Goal: Information Seeking & Learning: Learn about a topic

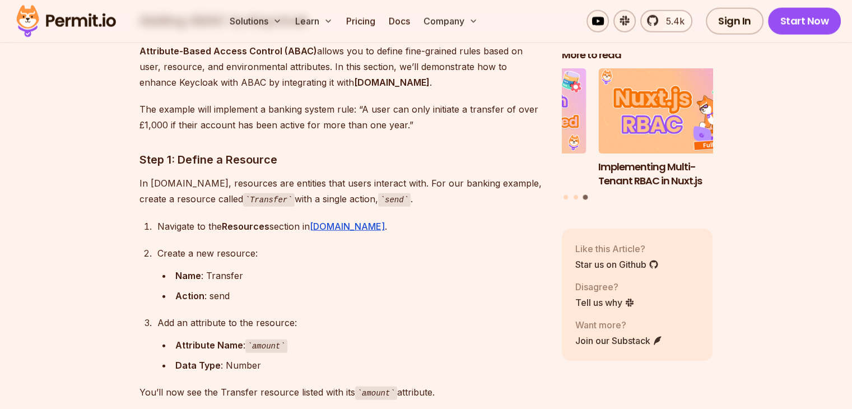
scroll to position [2569, 0]
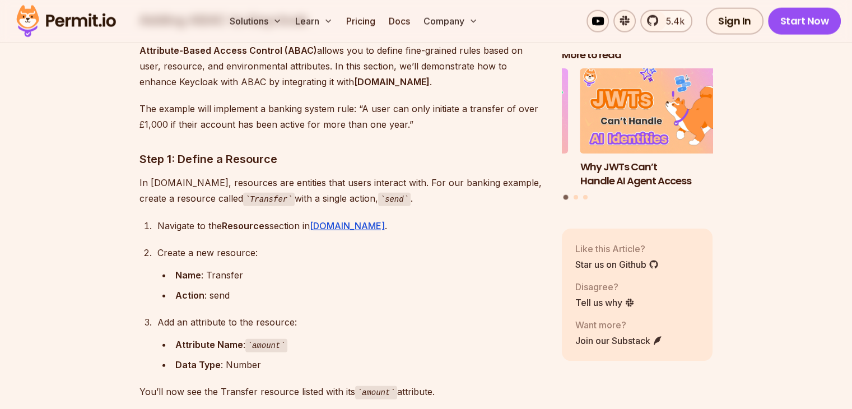
drag, startPoint x: 435, startPoint y: 239, endPoint x: 372, endPoint y: 254, distance: 64.0
click at [372, 267] on div "Name : Transfer" at bounding box center [359, 275] width 369 height 16
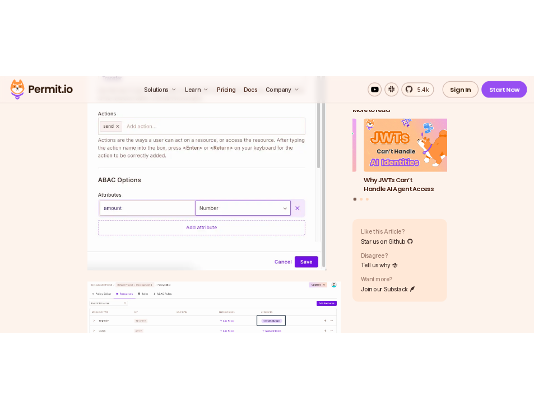
scroll to position [3165, 0]
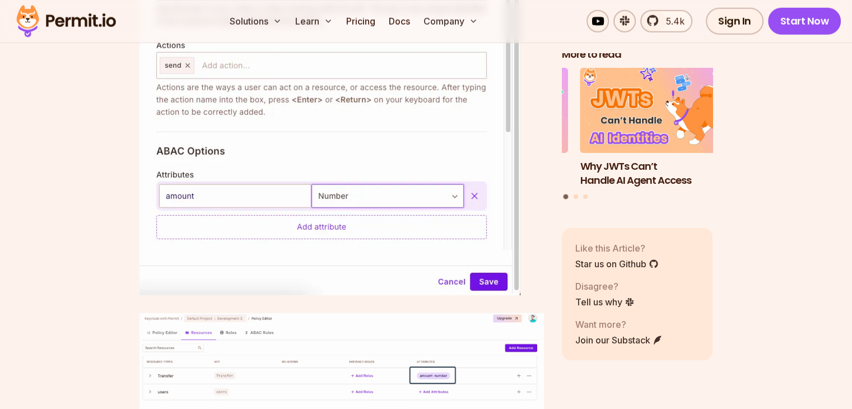
drag, startPoint x: 412, startPoint y: 169, endPoint x: 185, endPoint y: 137, distance: 229.6
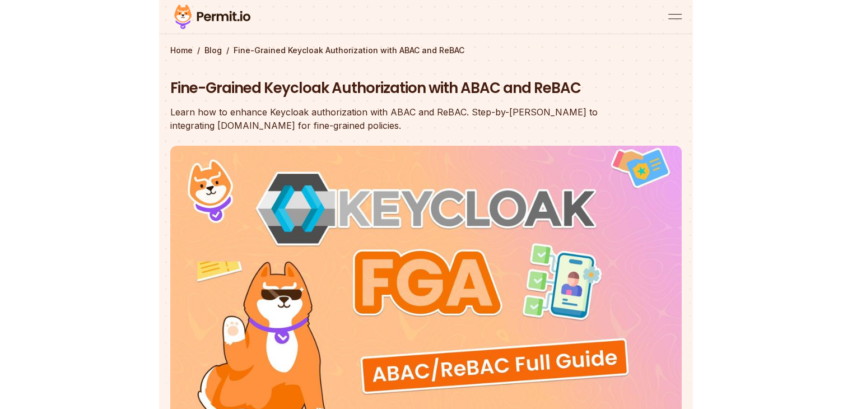
scroll to position [0, 0]
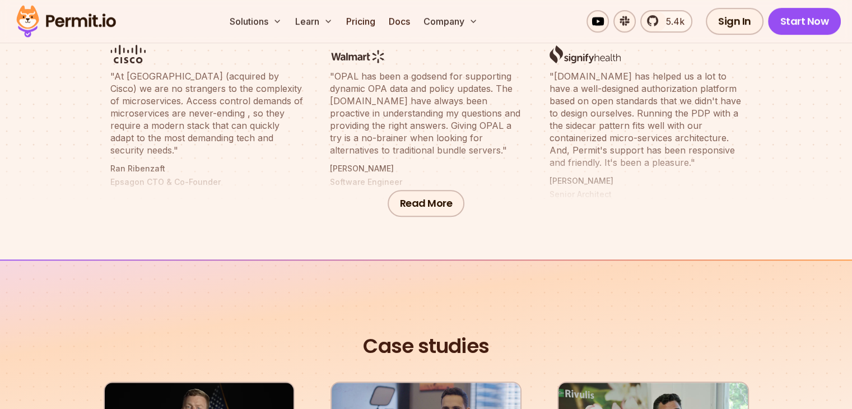
scroll to position [651, 0]
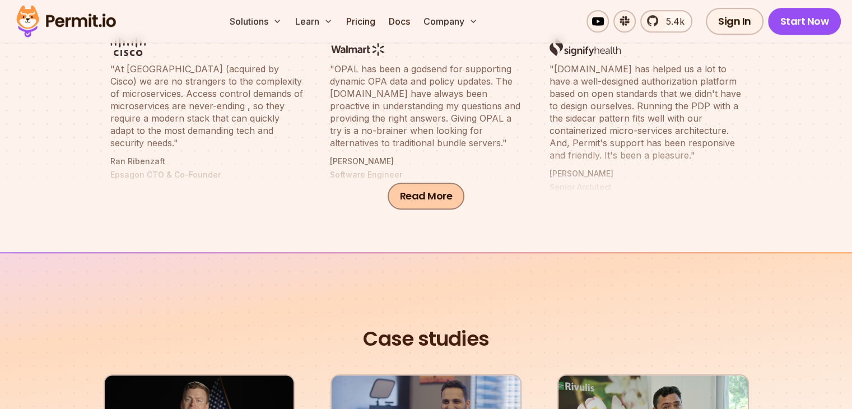
click at [435, 195] on button "Read More" at bounding box center [426, 196] width 77 height 27
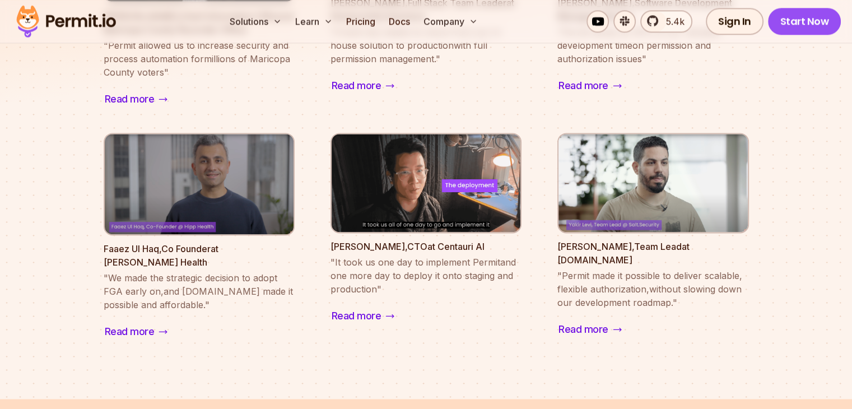
scroll to position [1588, 0]
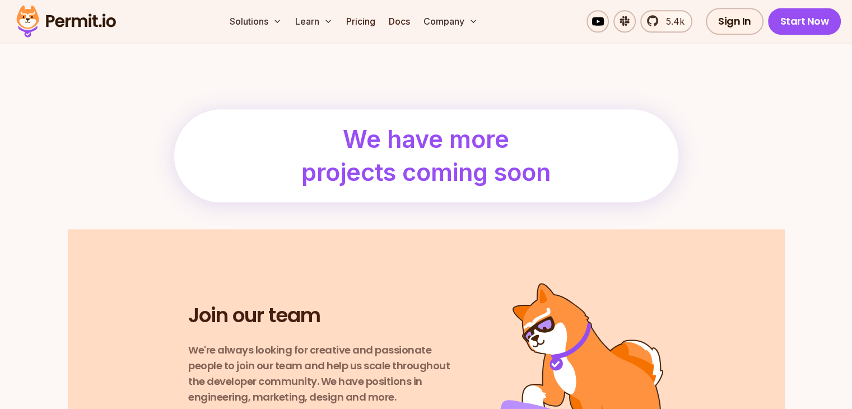
scroll to position [1278, 0]
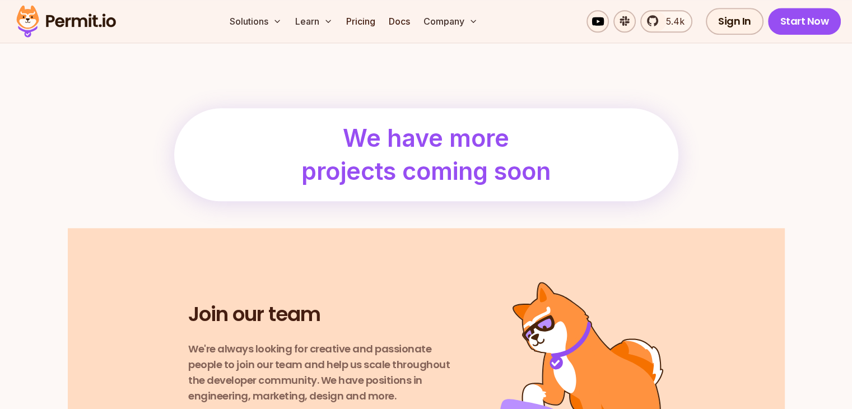
click at [432, 216] on section "We have more projects coming soon" at bounding box center [426, 136] width 717 height 183
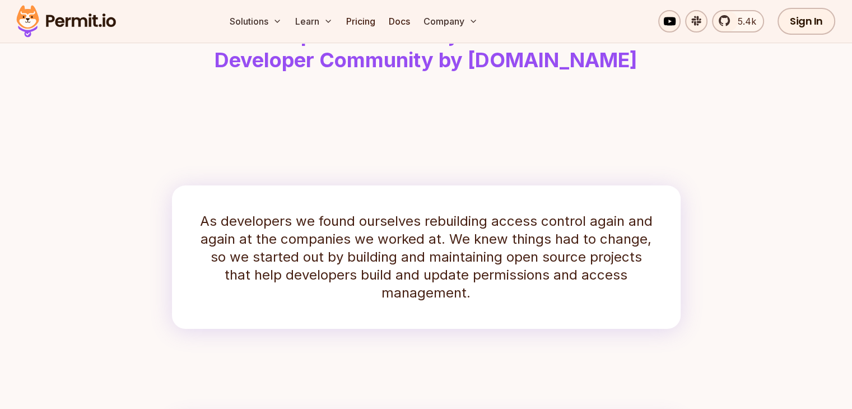
scroll to position [0, 0]
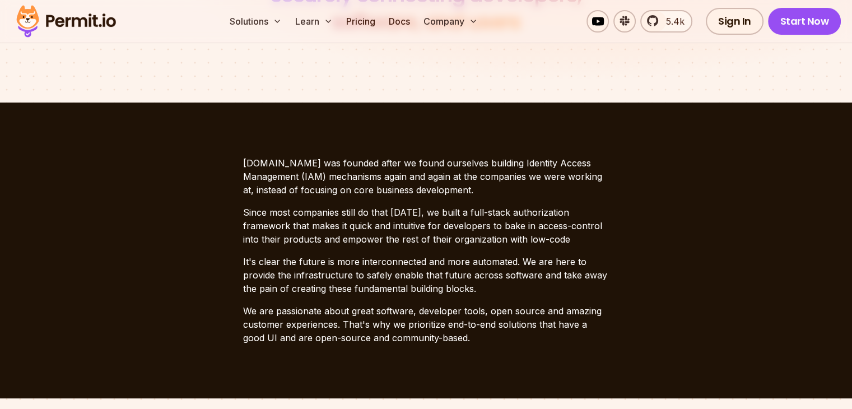
scroll to position [230, 0]
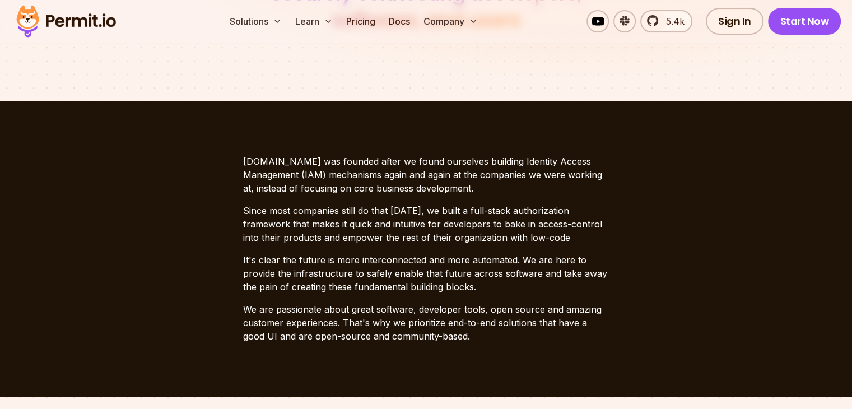
click at [0, 339] on section "Permit.io was founded after we found ourselves building Identity Access Managem…" at bounding box center [426, 249] width 852 height 296
click at [0, 334] on section "Permit.io was founded after we found ourselves building Identity Access Managem…" at bounding box center [426, 249] width 852 height 296
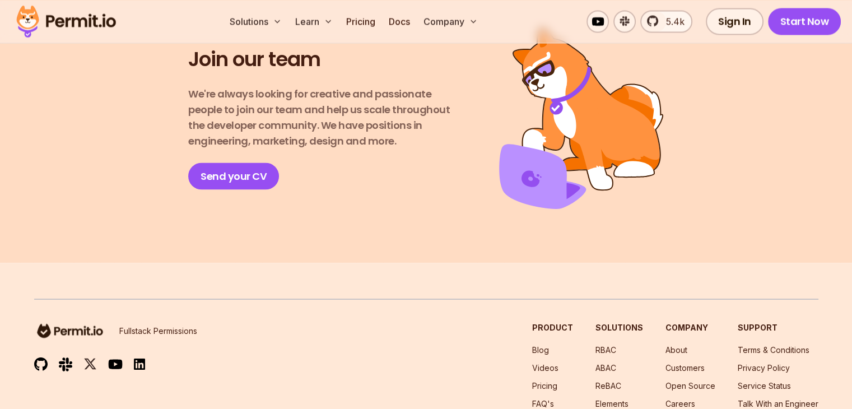
scroll to position [2101, 0]
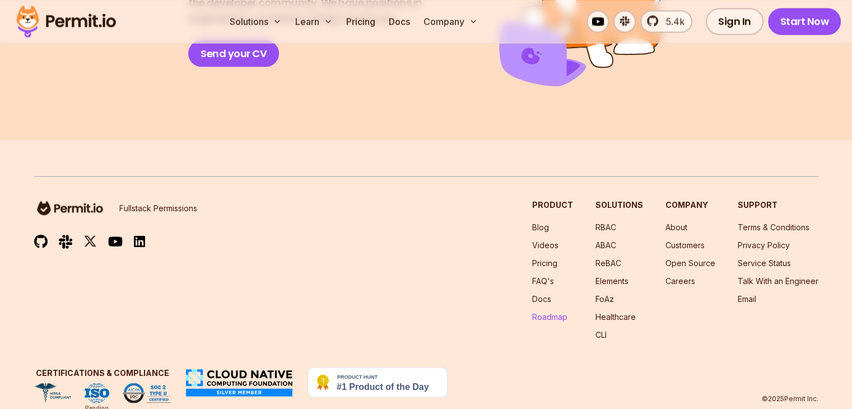
click at [532, 311] on link "Roadmap" at bounding box center [549, 316] width 35 height 10
click at [532, 276] on link "FAQ's" at bounding box center [543, 281] width 22 height 10
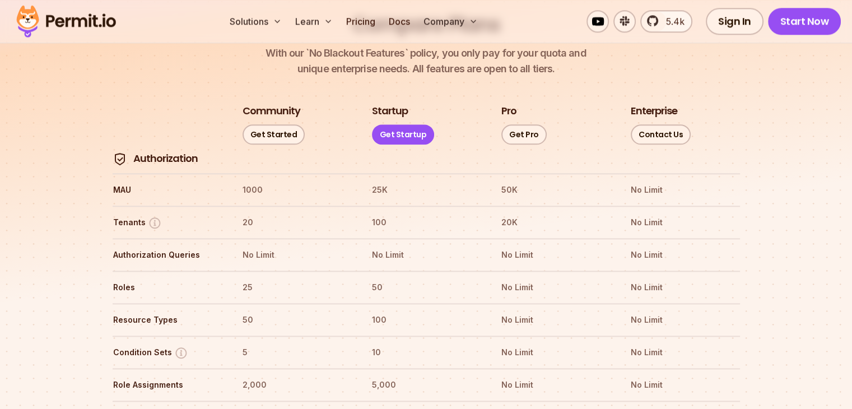
scroll to position [1286, 0]
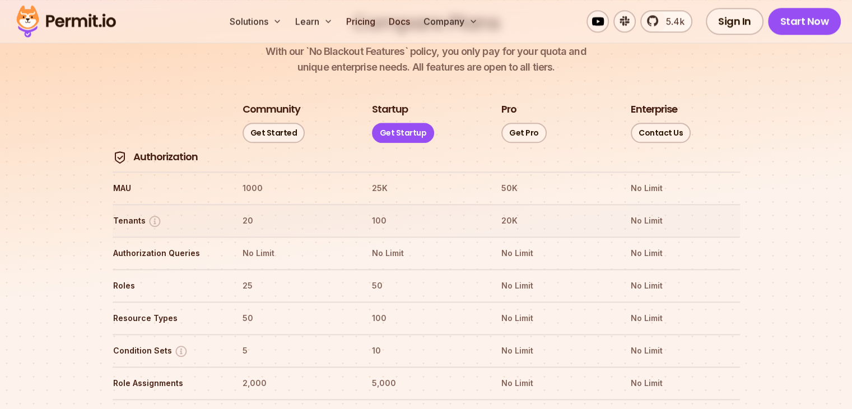
click at [150, 214] on img at bounding box center [155, 221] width 14 height 14
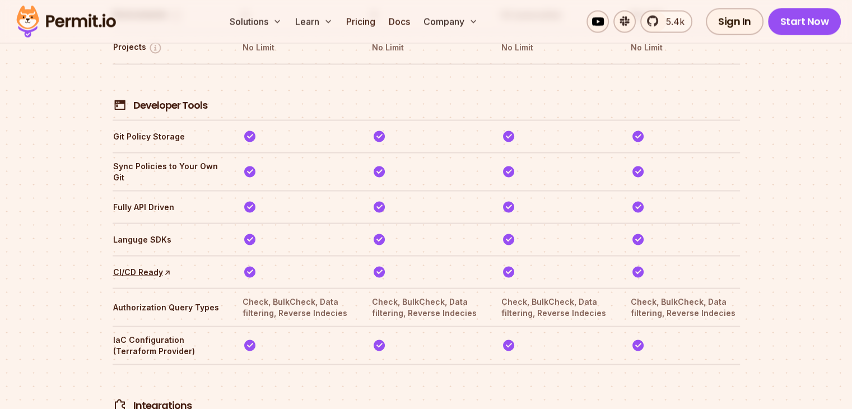
scroll to position [2044, 0]
click at [176, 197] on th "Fully API Driven" at bounding box center [167, 206] width 109 height 18
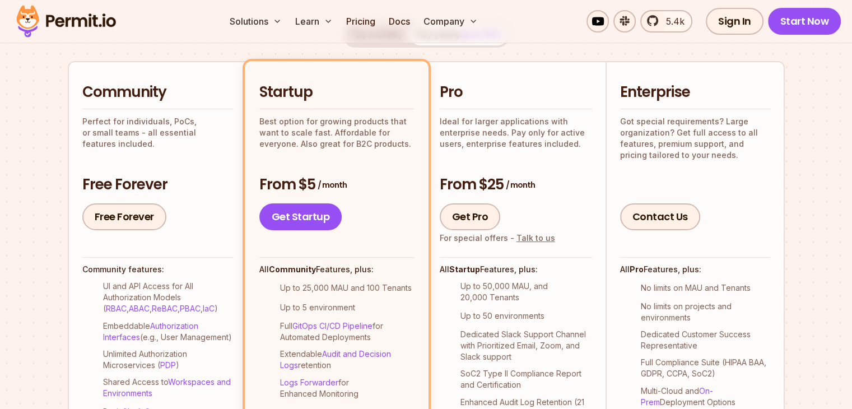
scroll to position [0, 0]
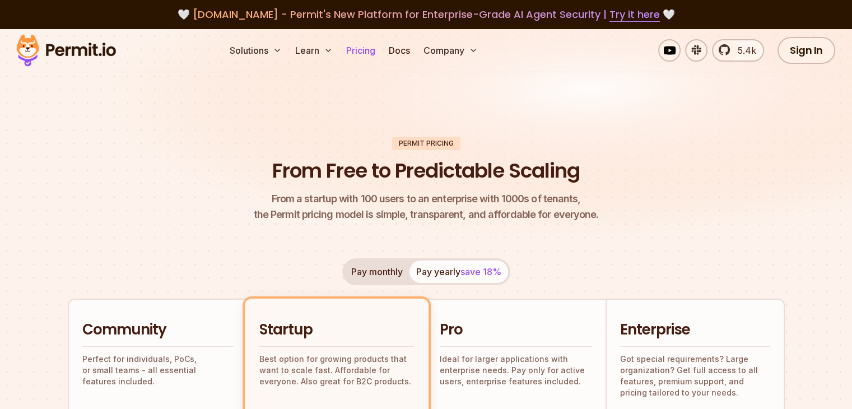
click at [380, 53] on link "Pricing" at bounding box center [361, 50] width 38 height 22
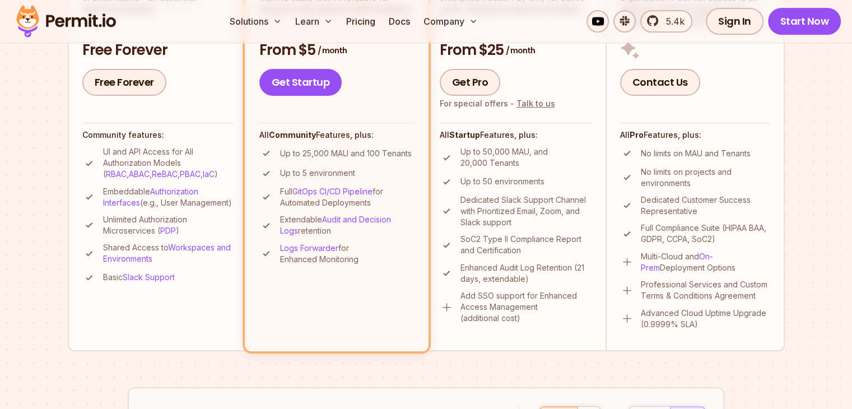
scroll to position [375, 0]
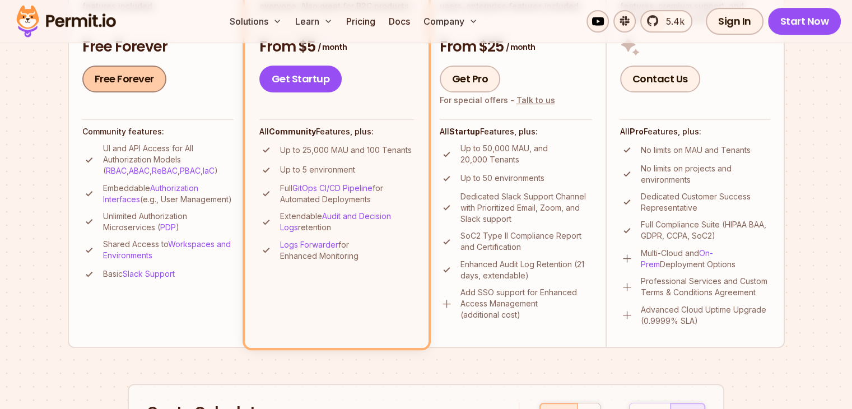
click at [142, 84] on link "Free Forever" at bounding box center [124, 79] width 84 height 27
